Goal: Task Accomplishment & Management: Use online tool/utility

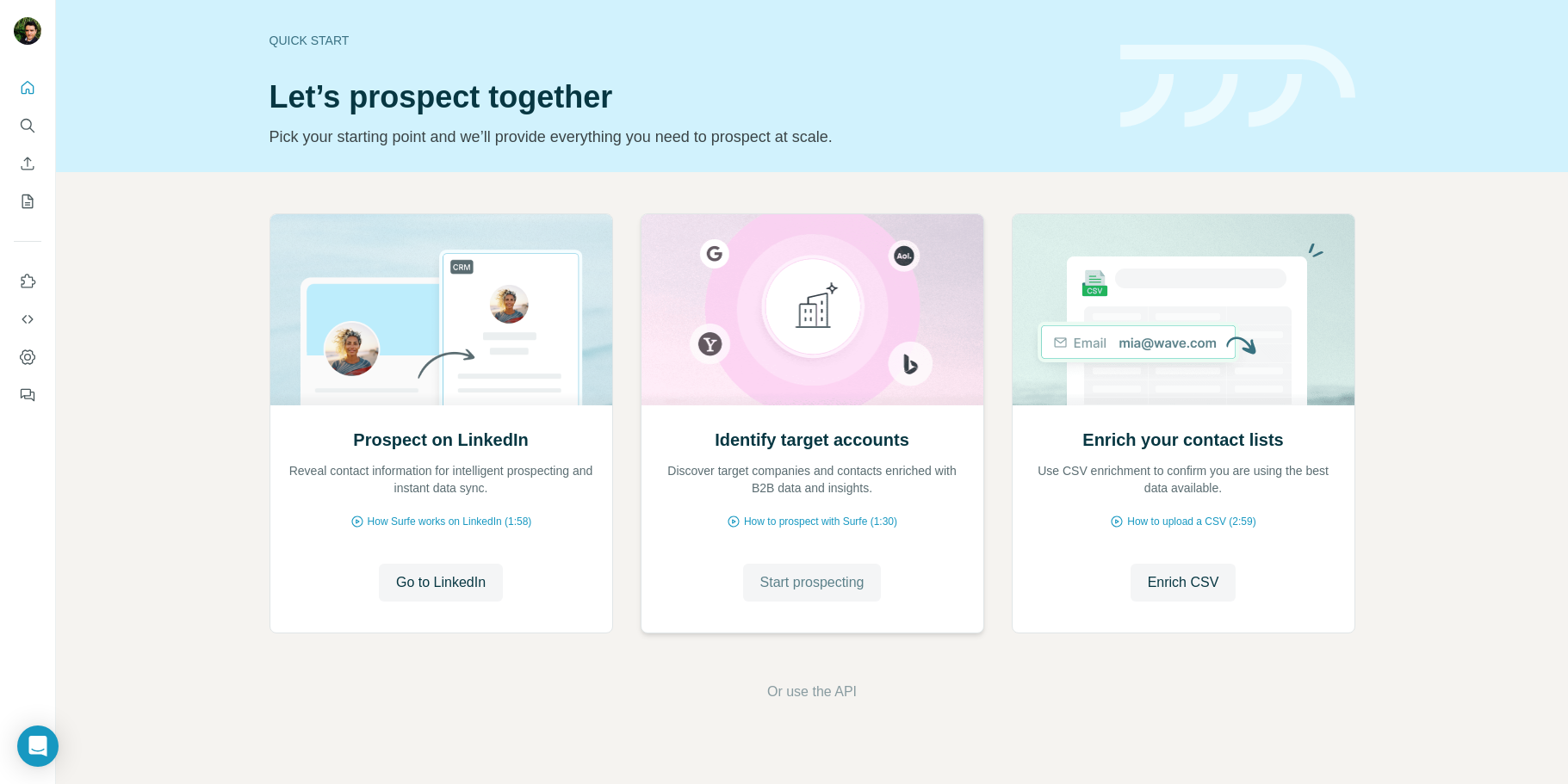
click at [796, 586] on span "Start prospecting" at bounding box center [812, 583] width 104 height 21
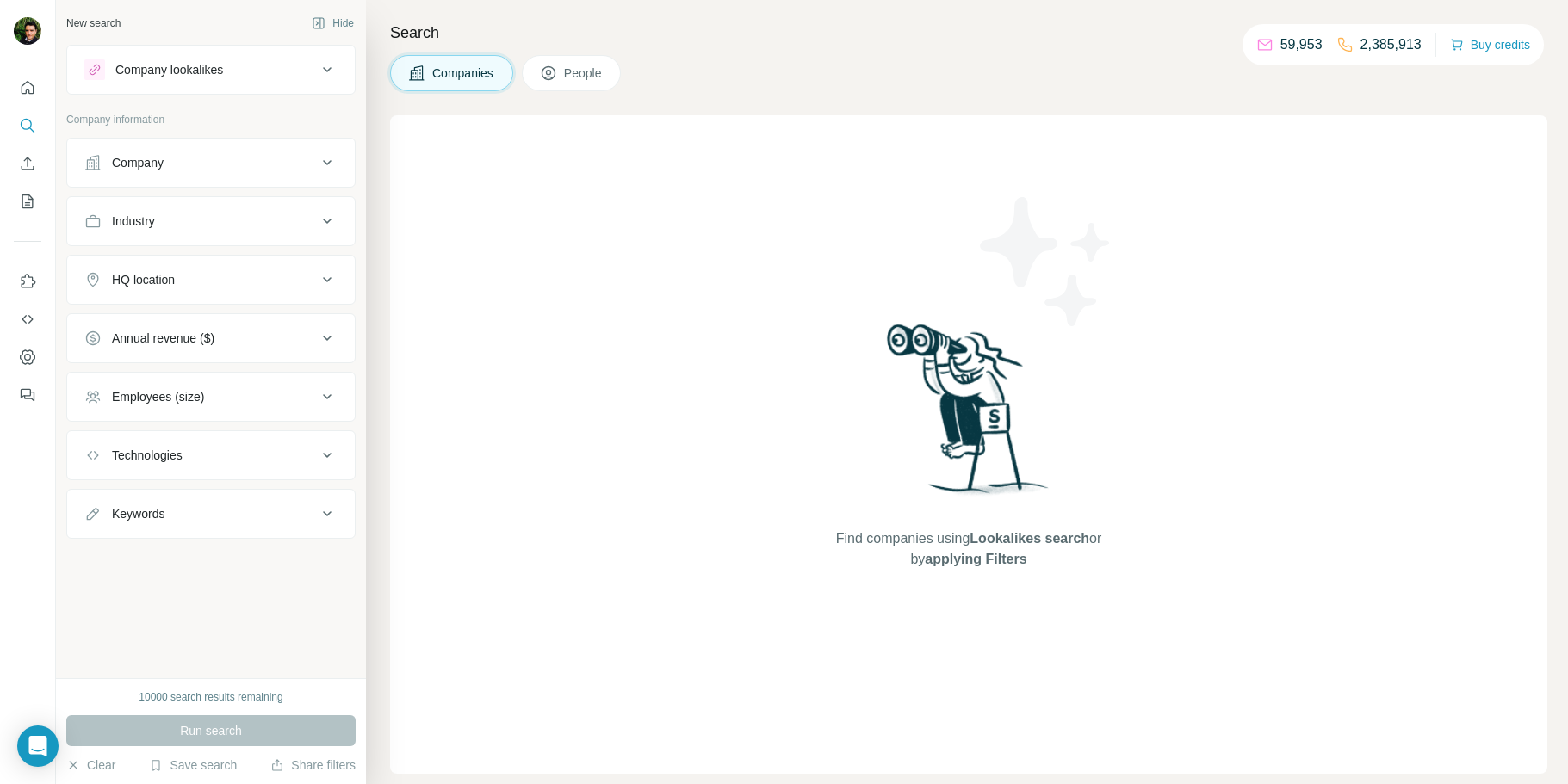
click at [257, 170] on div "Company" at bounding box center [201, 162] width 232 height 17
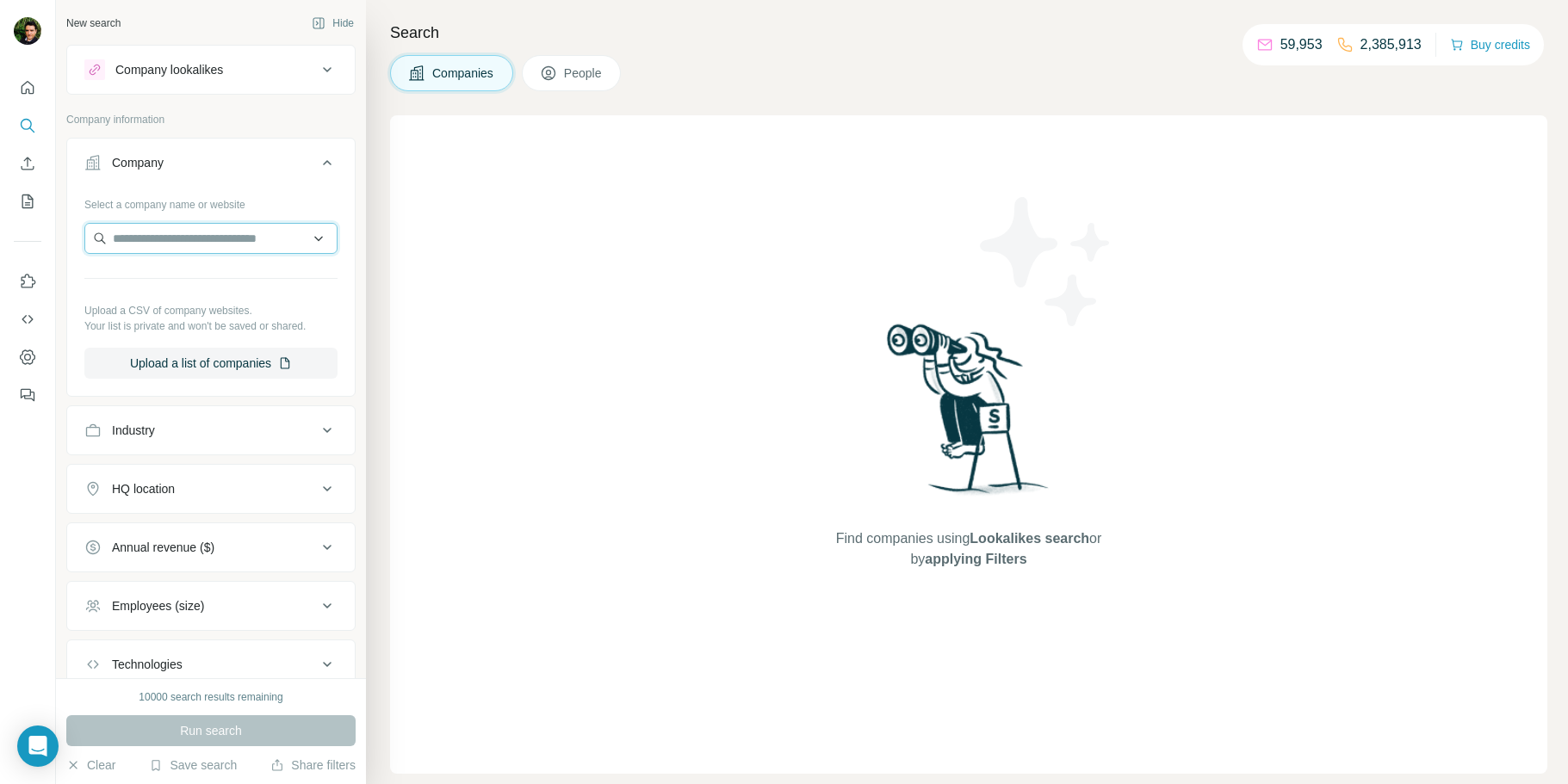
click at [222, 233] on input "text" at bounding box center [211, 238] width 253 height 31
paste input "********"
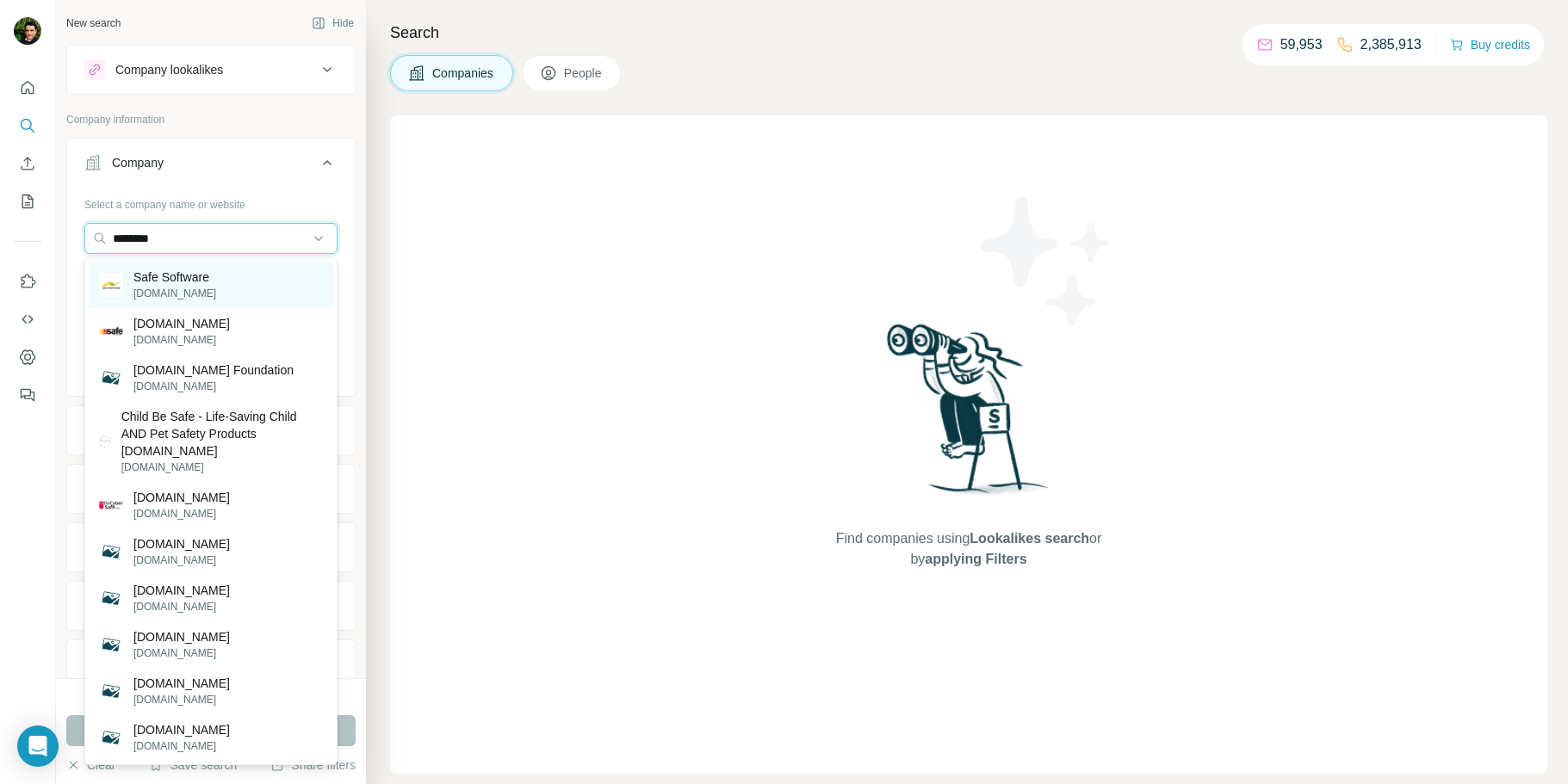
type input "********"
click at [198, 272] on p "Safe Software" at bounding box center [175, 277] width 83 height 17
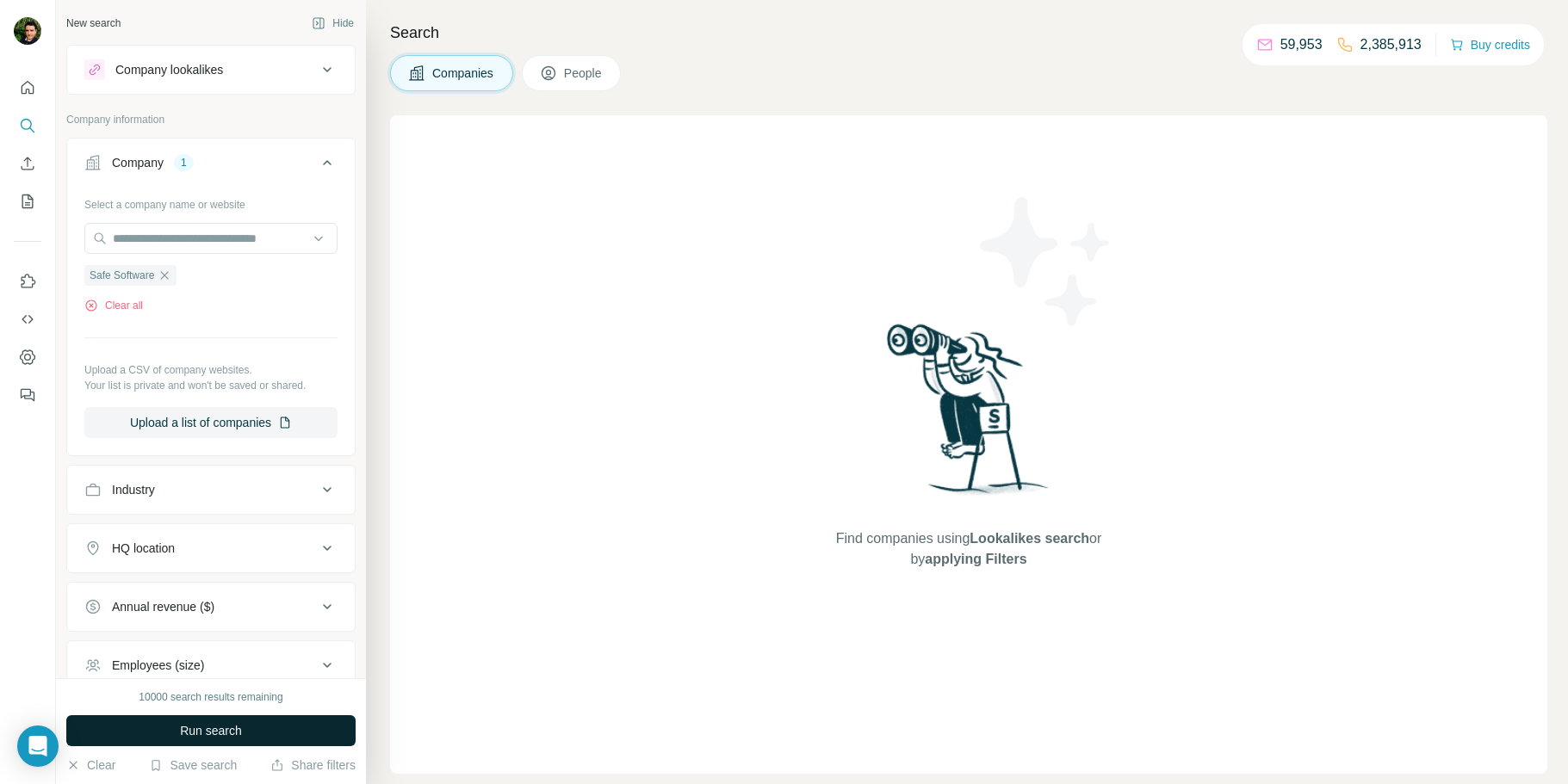
click at [236, 735] on span "Run search" at bounding box center [211, 730] width 62 height 17
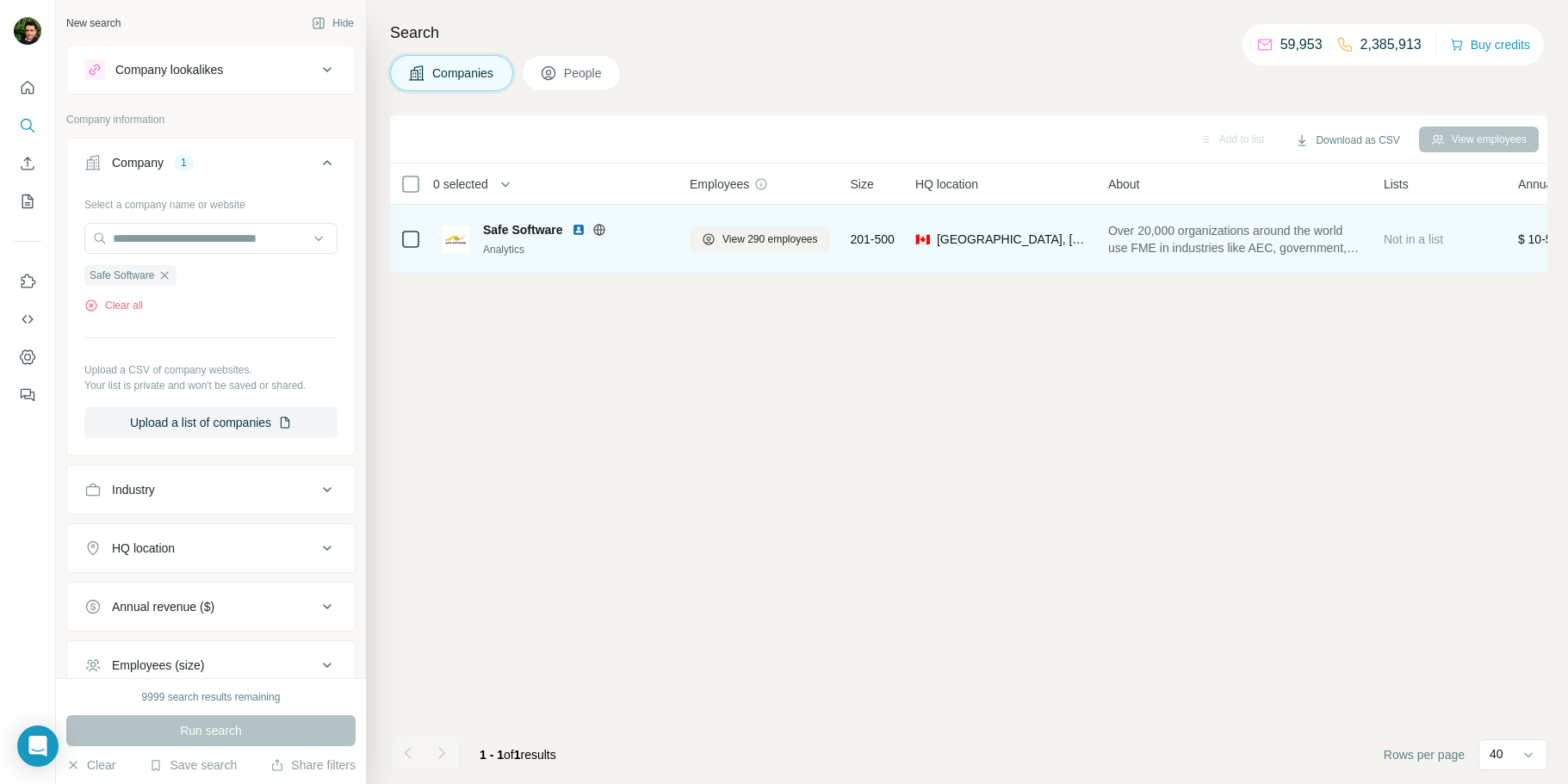
click at [531, 229] on span "Safe Software" at bounding box center [523, 229] width 80 height 17
click at [778, 235] on span "View 290 employees" at bounding box center [770, 239] width 95 height 15
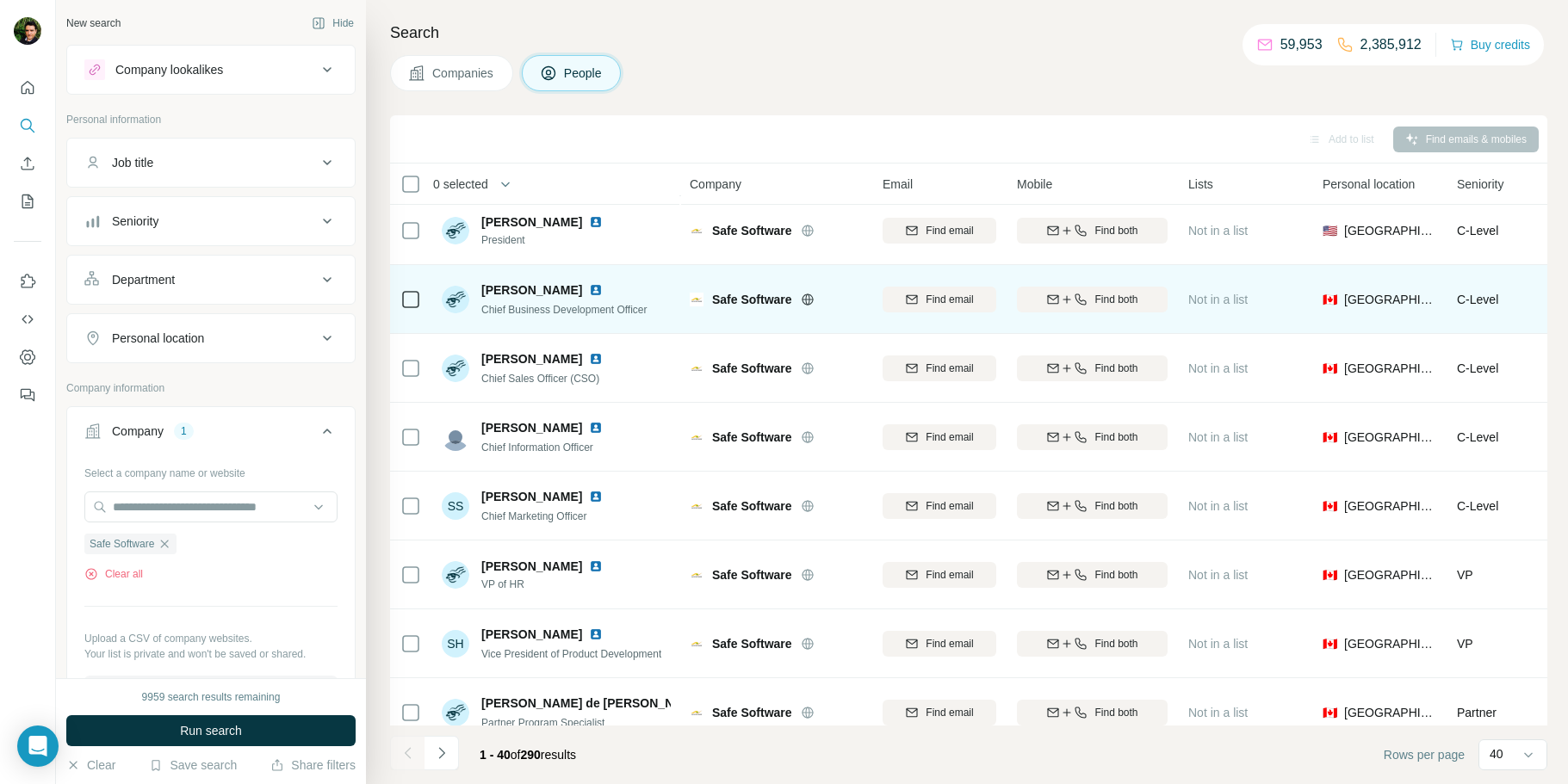
scroll to position [290, 0]
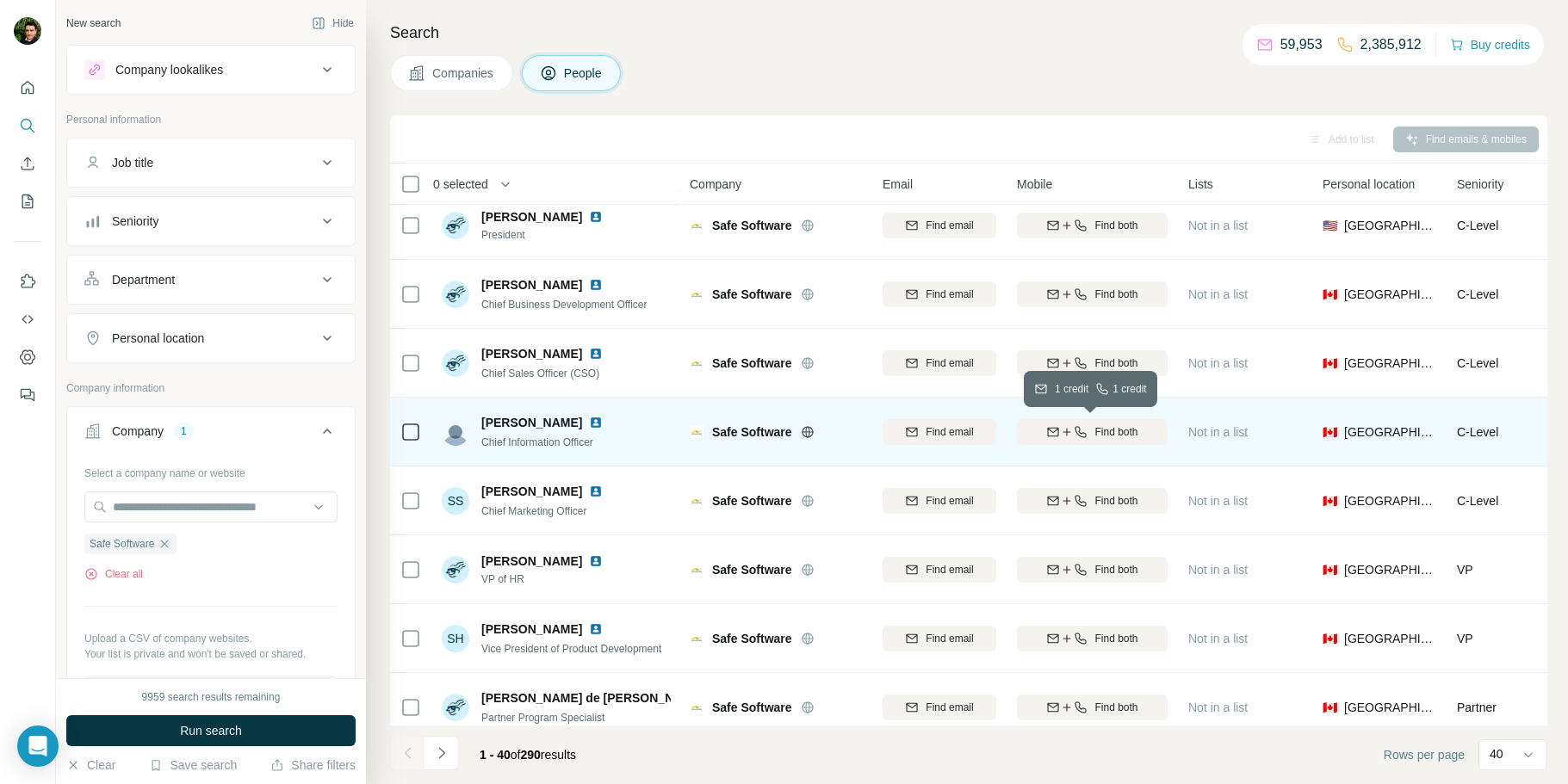
click at [1104, 438] on span "Find both" at bounding box center [1116, 432] width 43 height 15
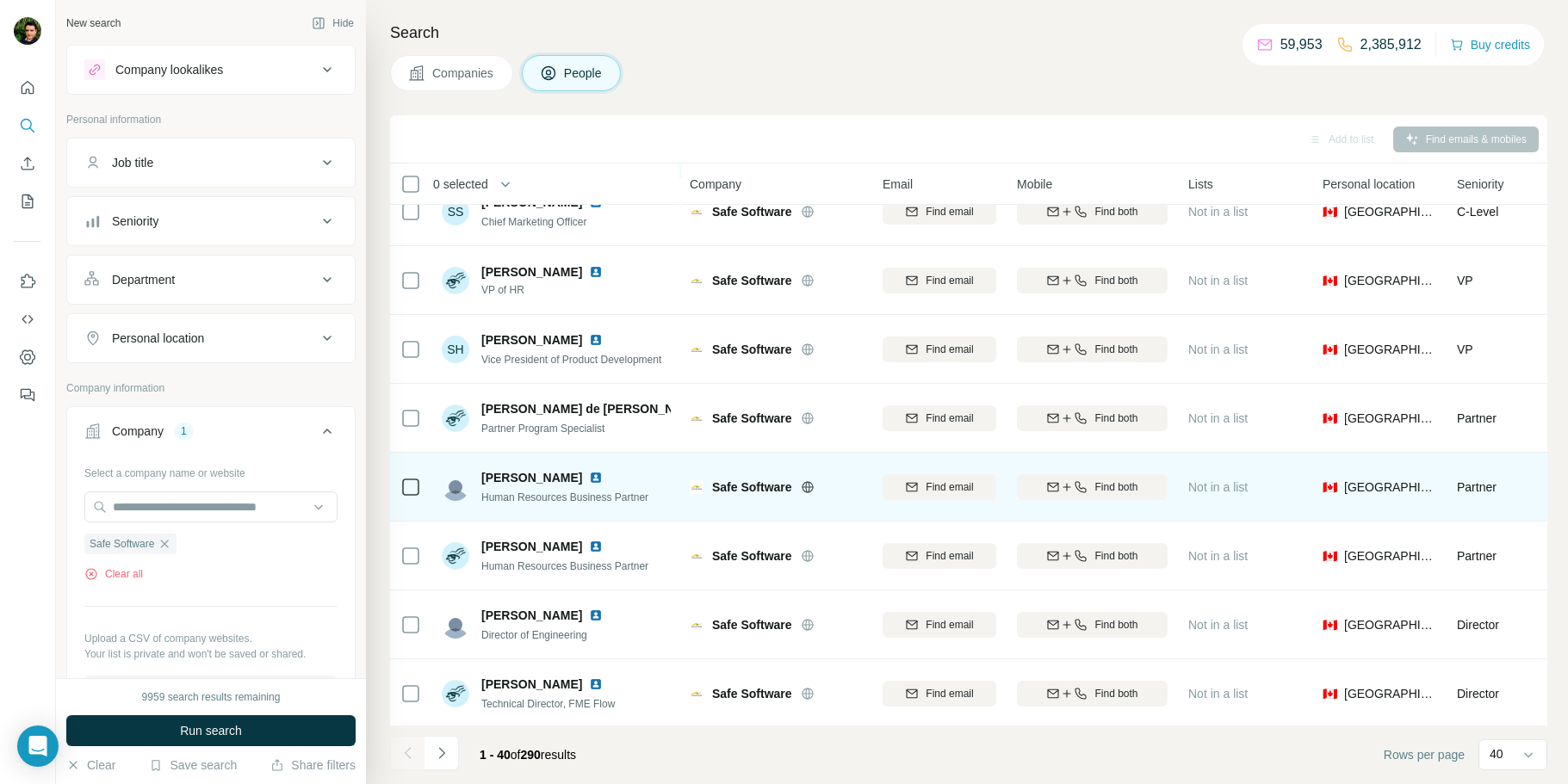
scroll to position [675, 0]
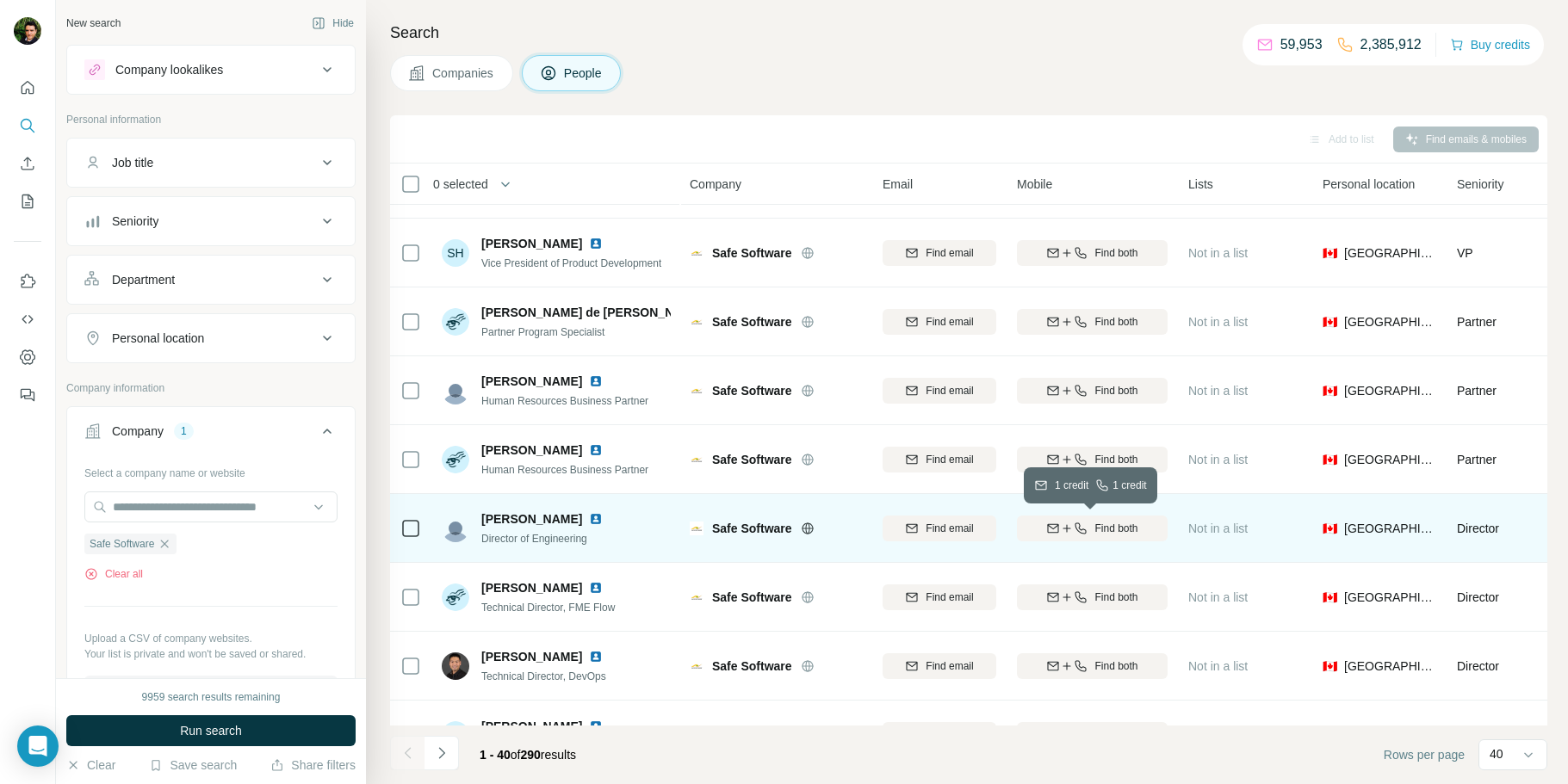
click at [1145, 530] on div "Find both" at bounding box center [1093, 528] width 151 height 15
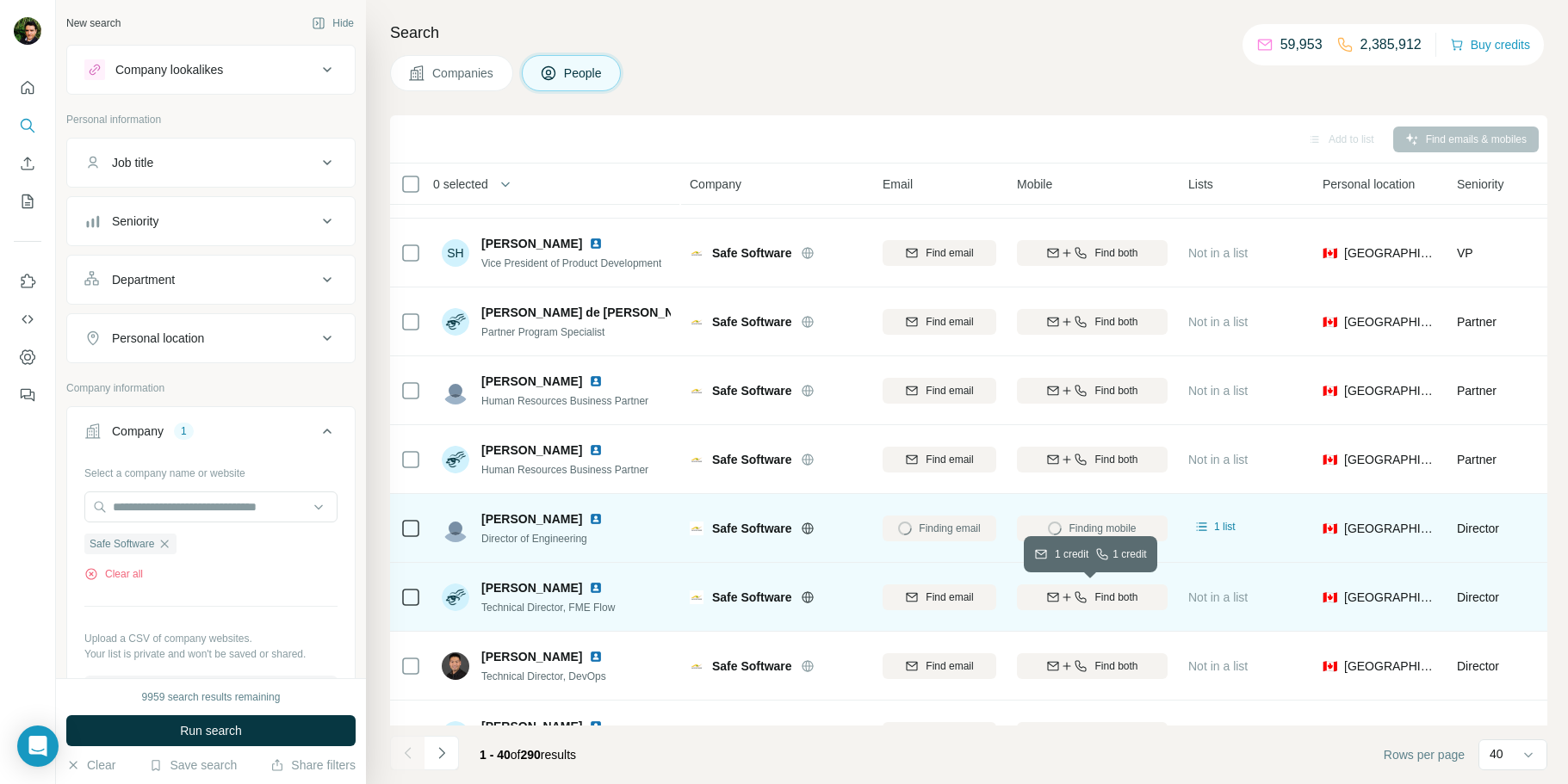
click at [1134, 601] on span "Find both" at bounding box center [1116, 597] width 43 height 15
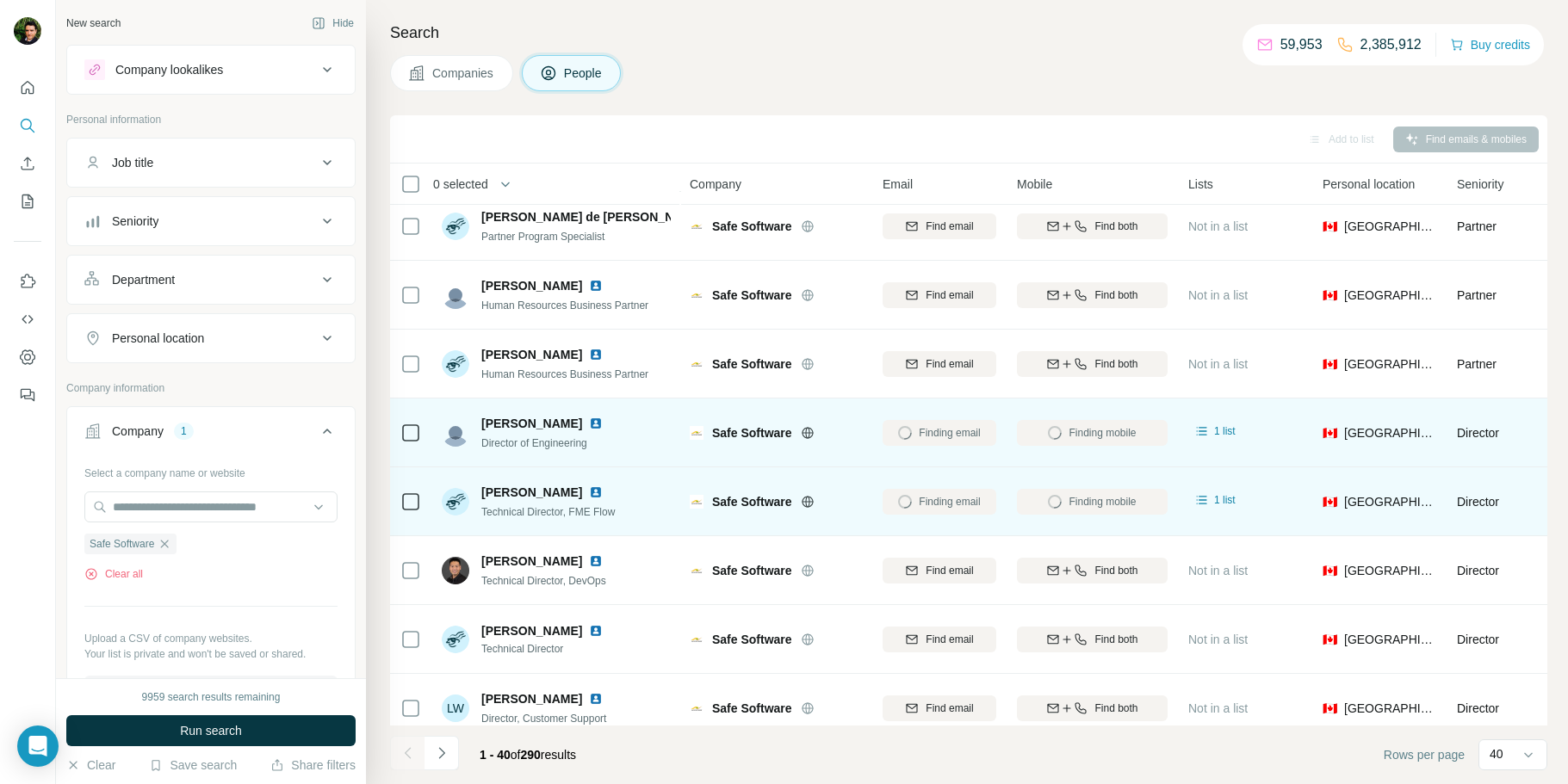
scroll to position [771, 0]
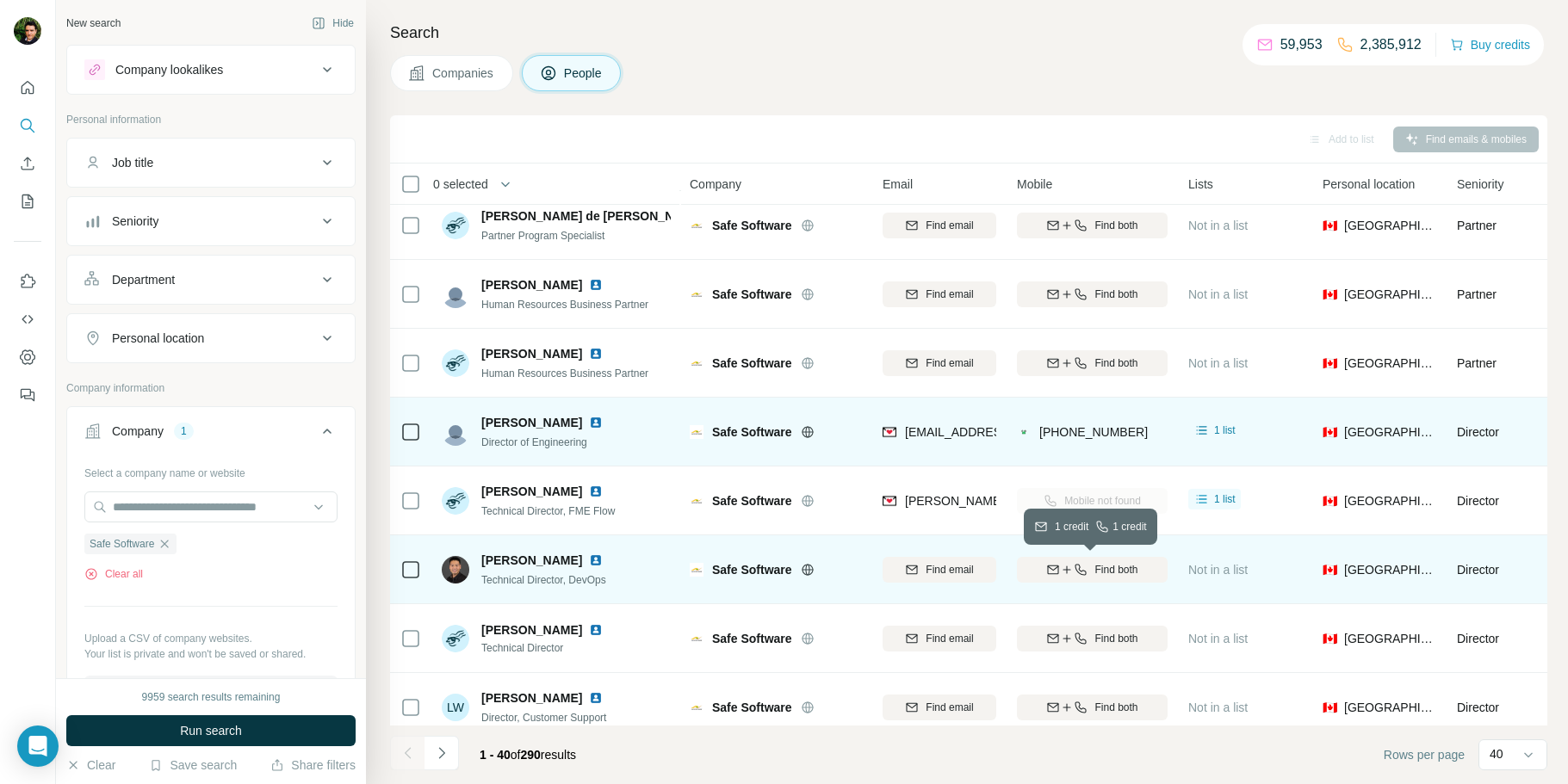
click at [1132, 571] on span "Find both" at bounding box center [1116, 569] width 43 height 15
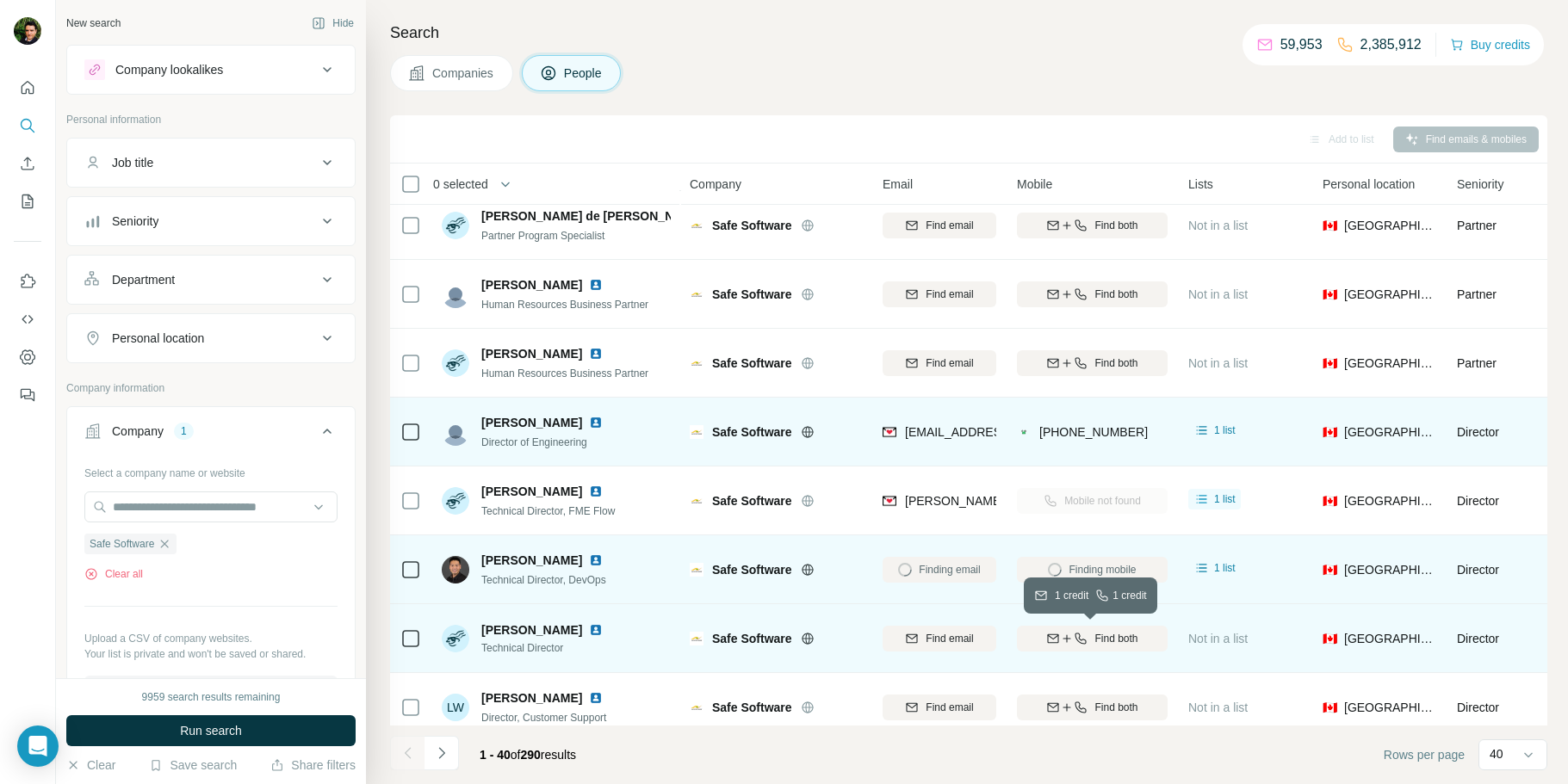
click at [1108, 636] on span "Find both" at bounding box center [1116, 638] width 43 height 15
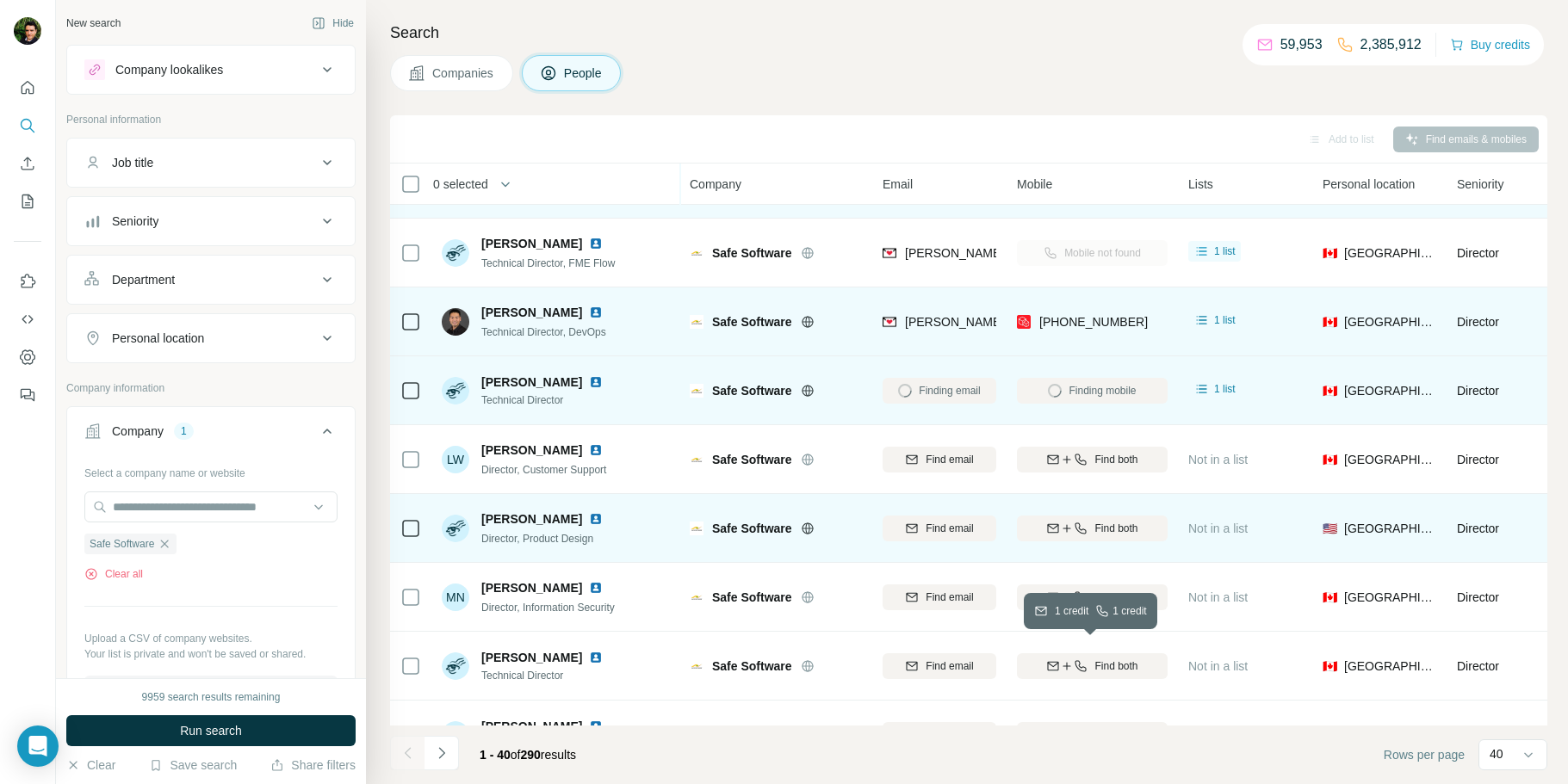
scroll to position [1060, 0]
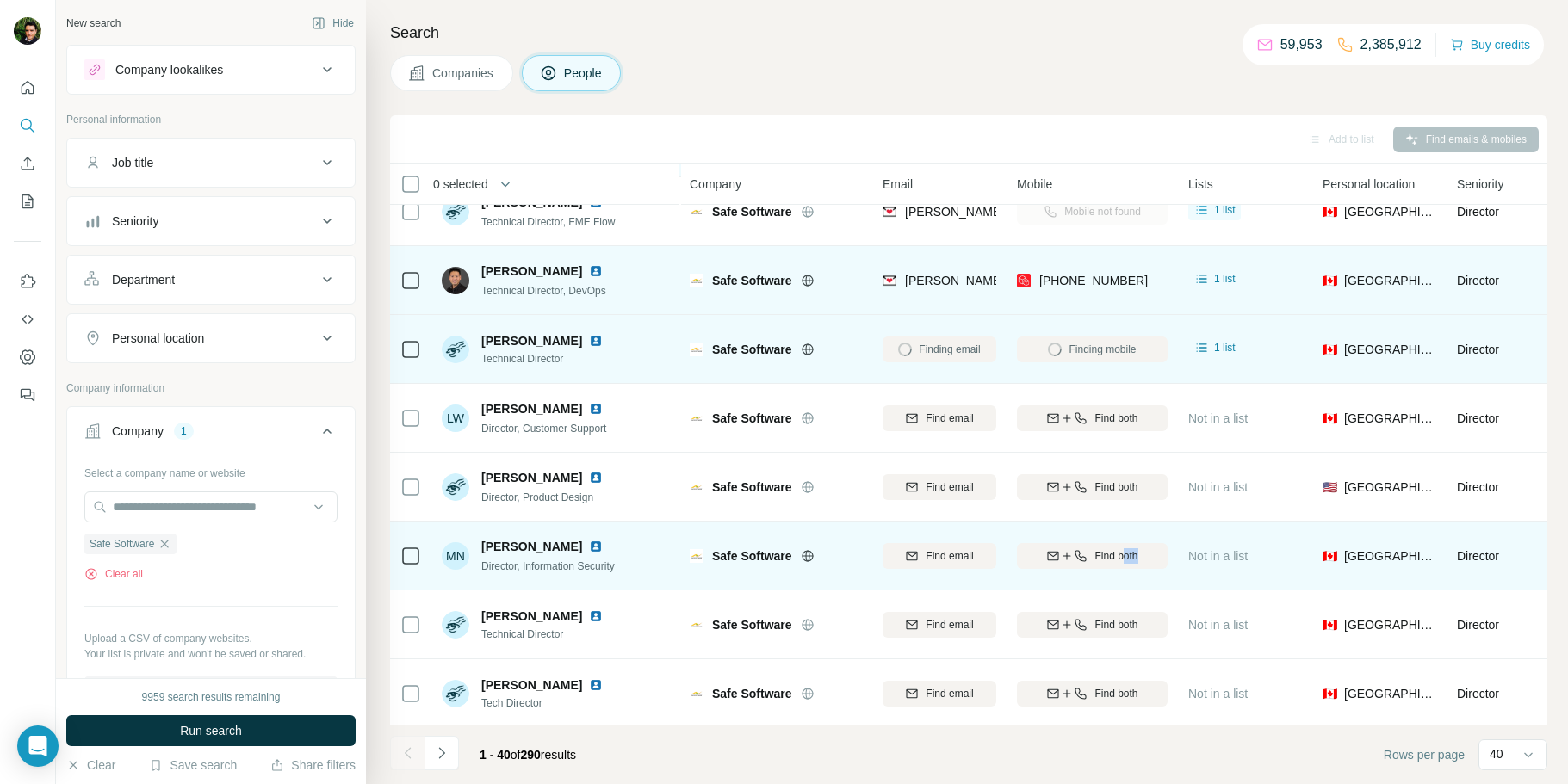
click at [1121, 568] on div "Find both" at bounding box center [1093, 556] width 151 height 48
click at [1112, 565] on button "Find both" at bounding box center [1093, 556] width 151 height 26
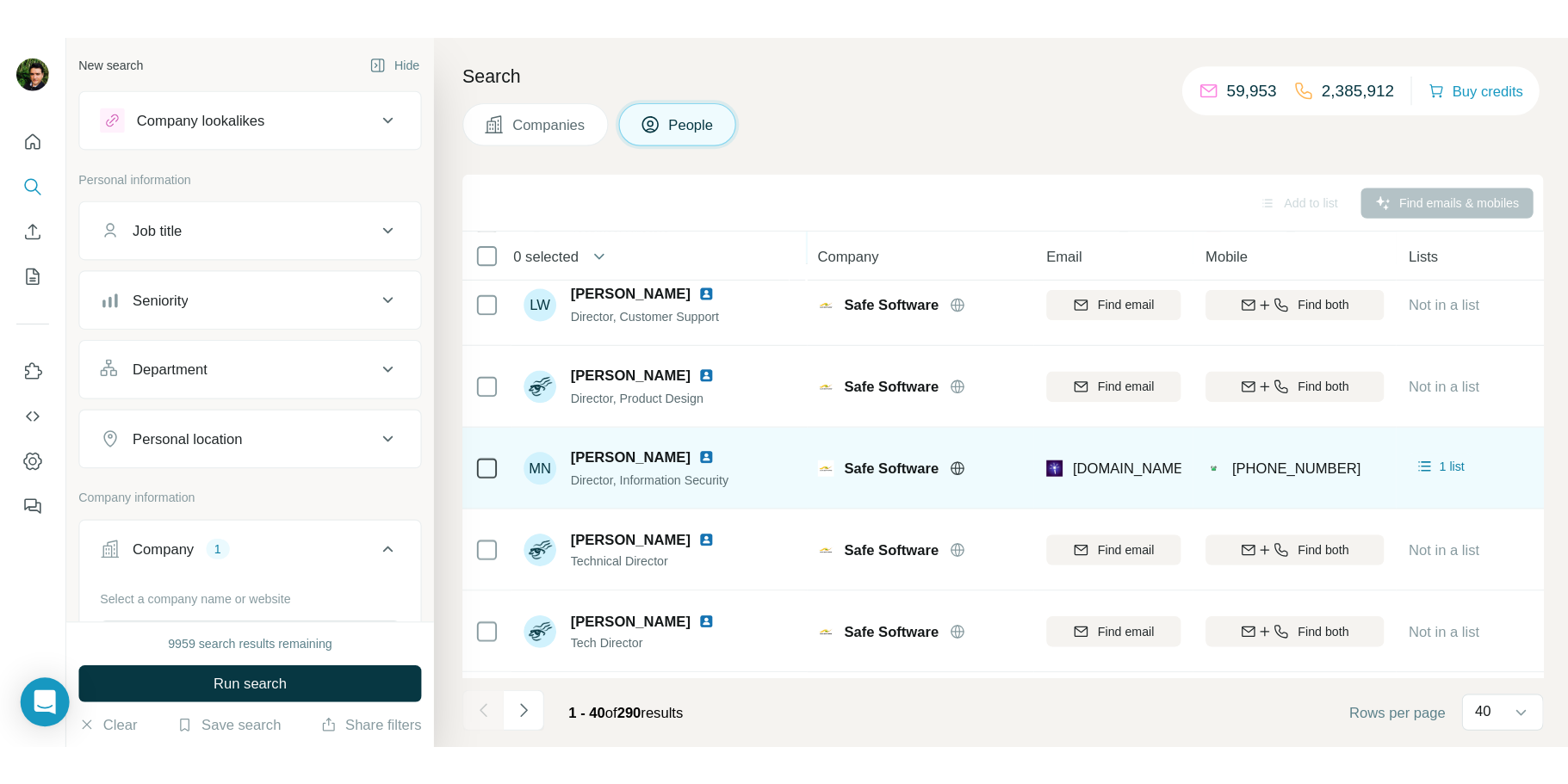
scroll to position [1253, 0]
